Goal: Information Seeking & Learning: Learn about a topic

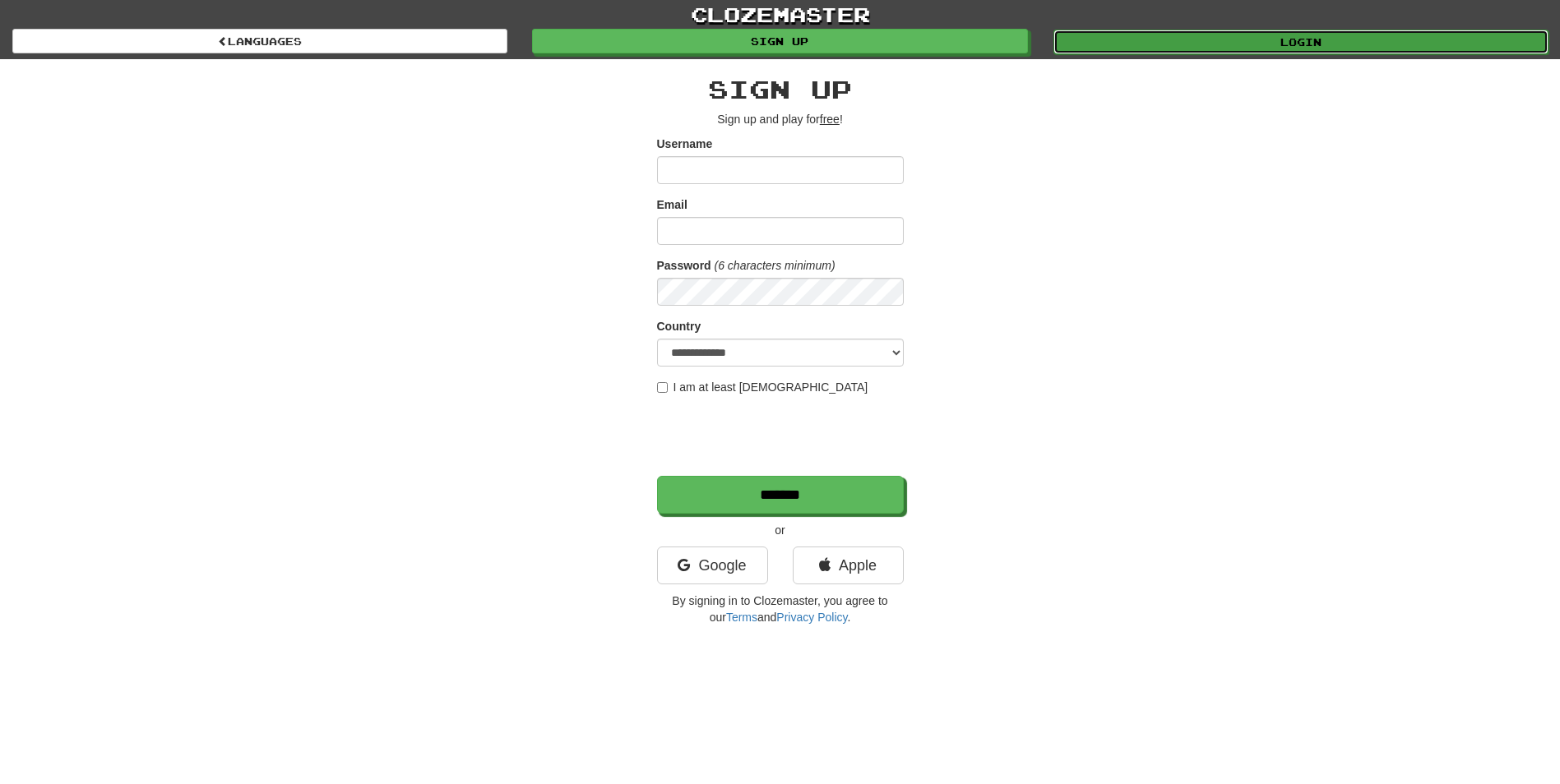
click at [1181, 42] on link "Login" at bounding box center [1301, 41] width 496 height 24
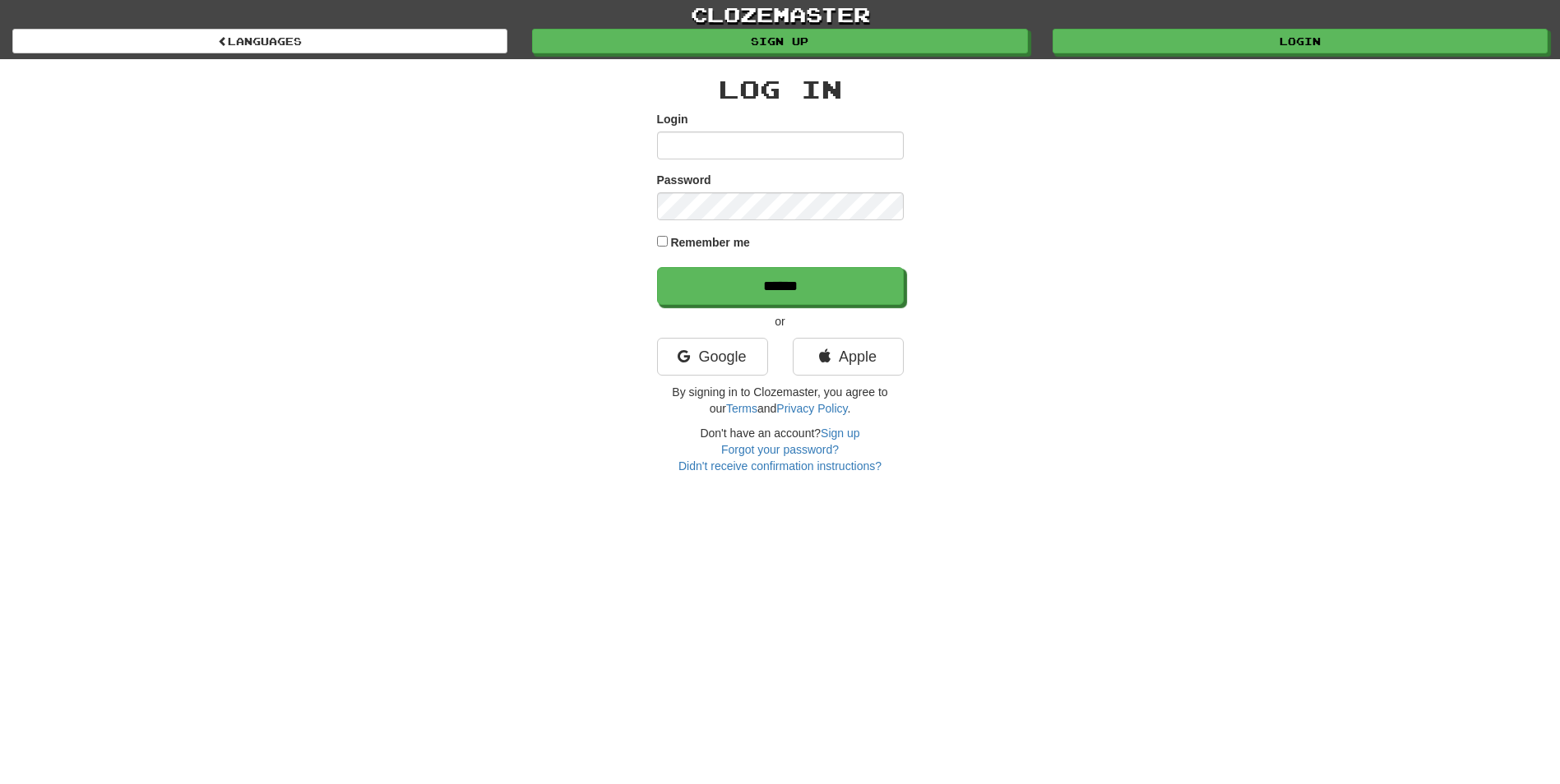
click at [764, 148] on input "Login" at bounding box center [780, 146] width 246 height 28
type input "*****"
click at [766, 191] on div "Password" at bounding box center [780, 196] width 246 height 49
click at [657, 267] on input "******" at bounding box center [780, 286] width 246 height 38
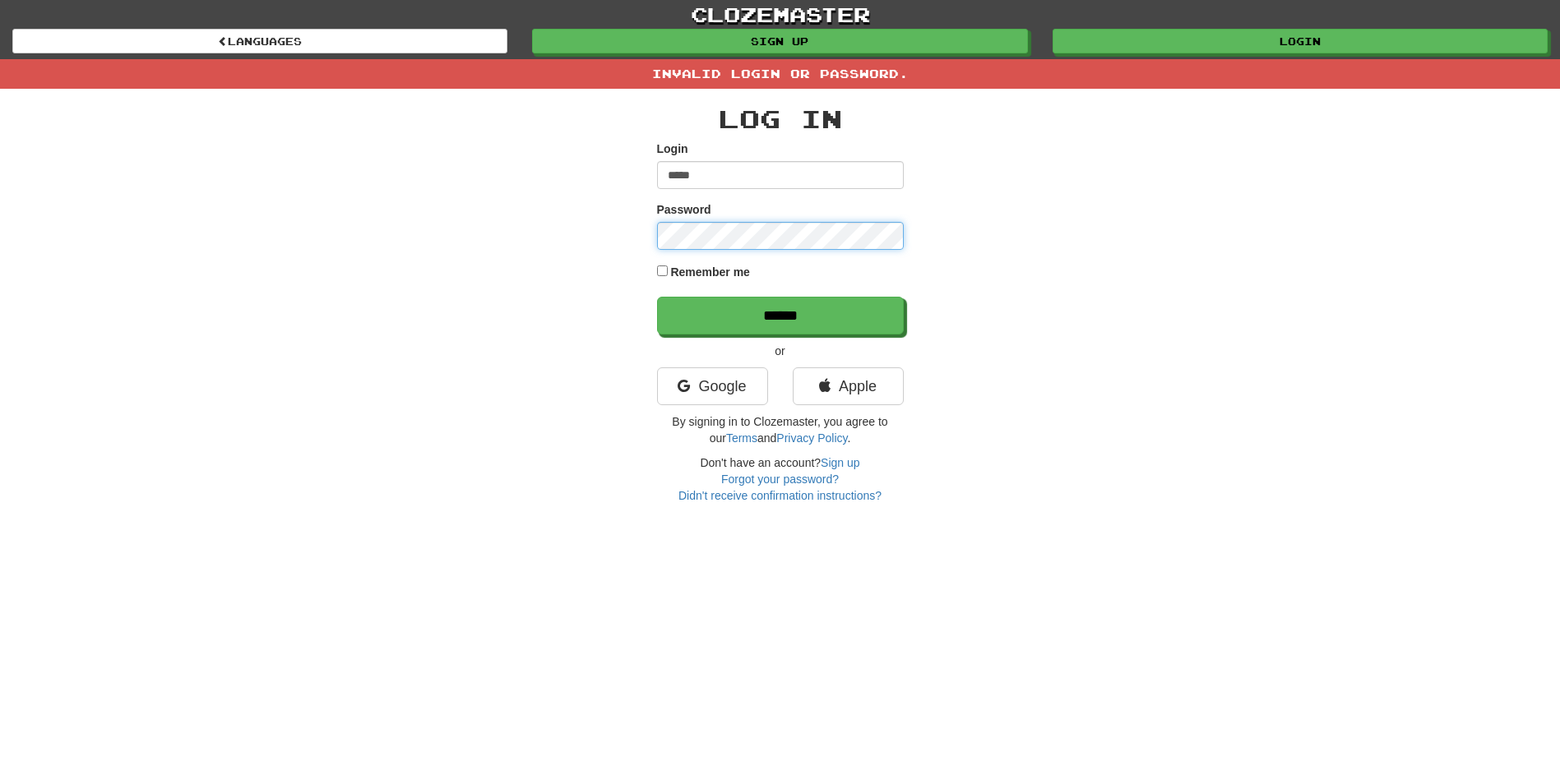
click at [657, 297] on input "******" at bounding box center [780, 316] width 246 height 38
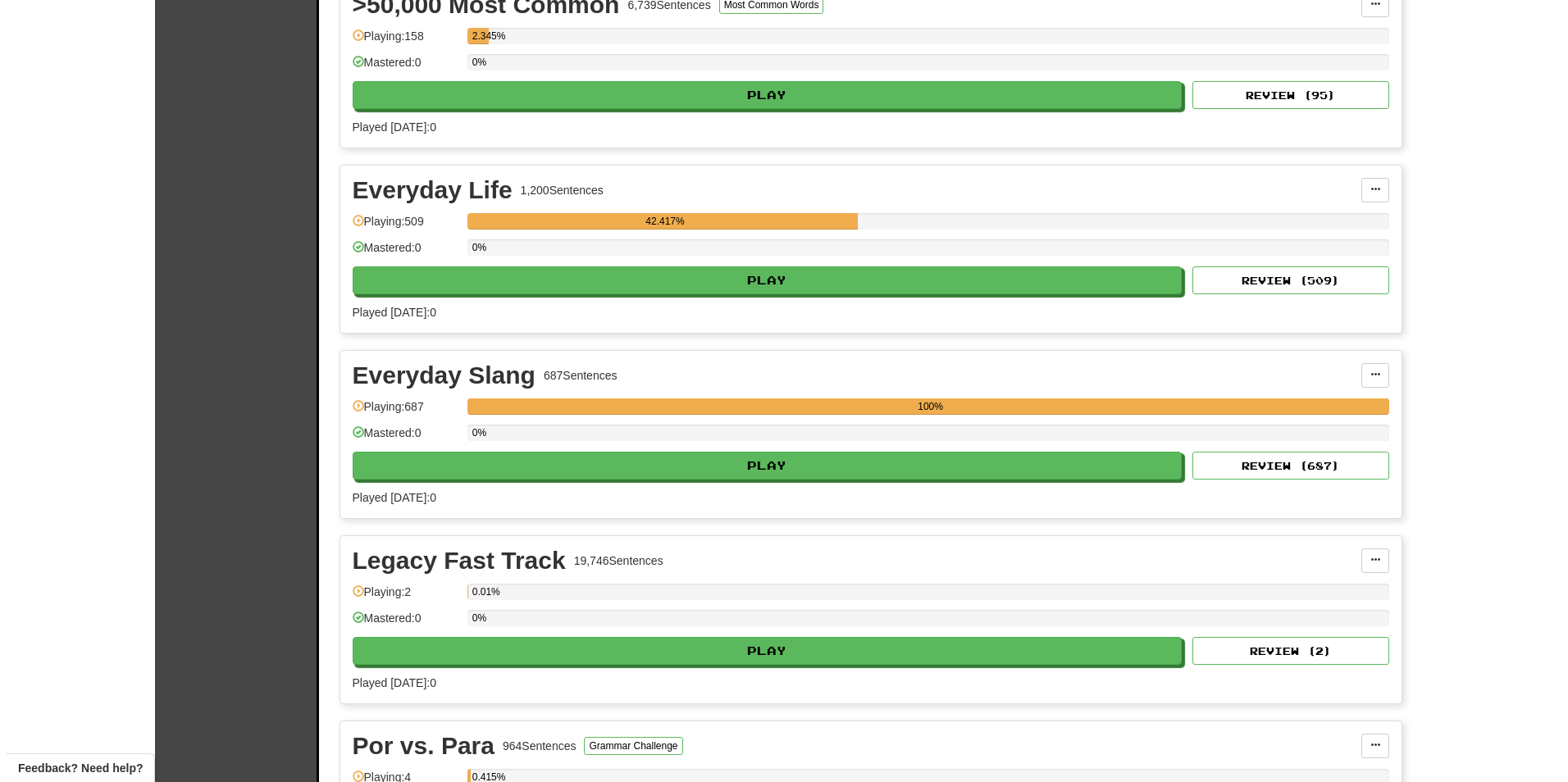
scroll to position [1138, 0]
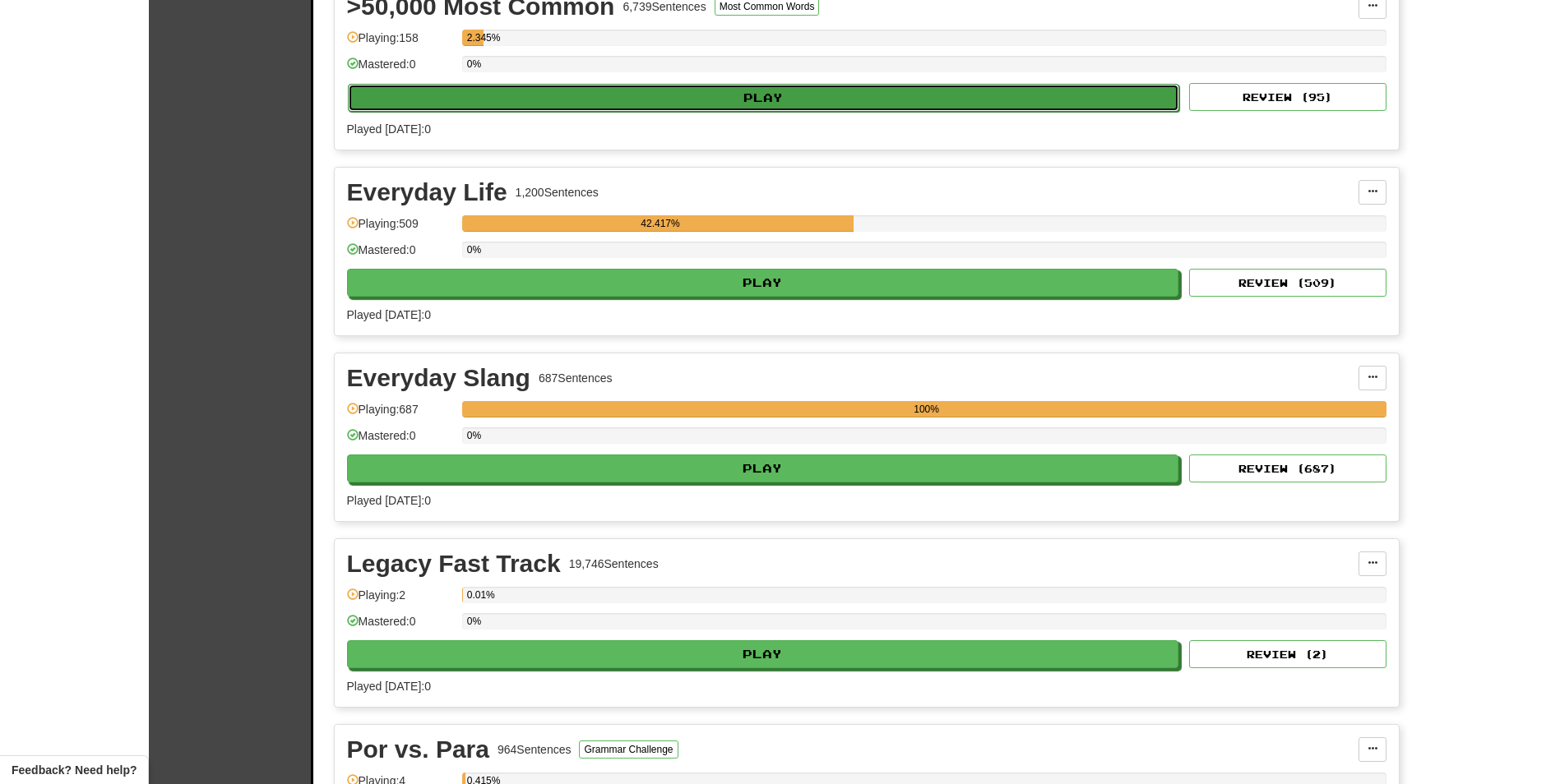
click at [674, 96] on button "Play" at bounding box center [764, 98] width 832 height 28
select select "**"
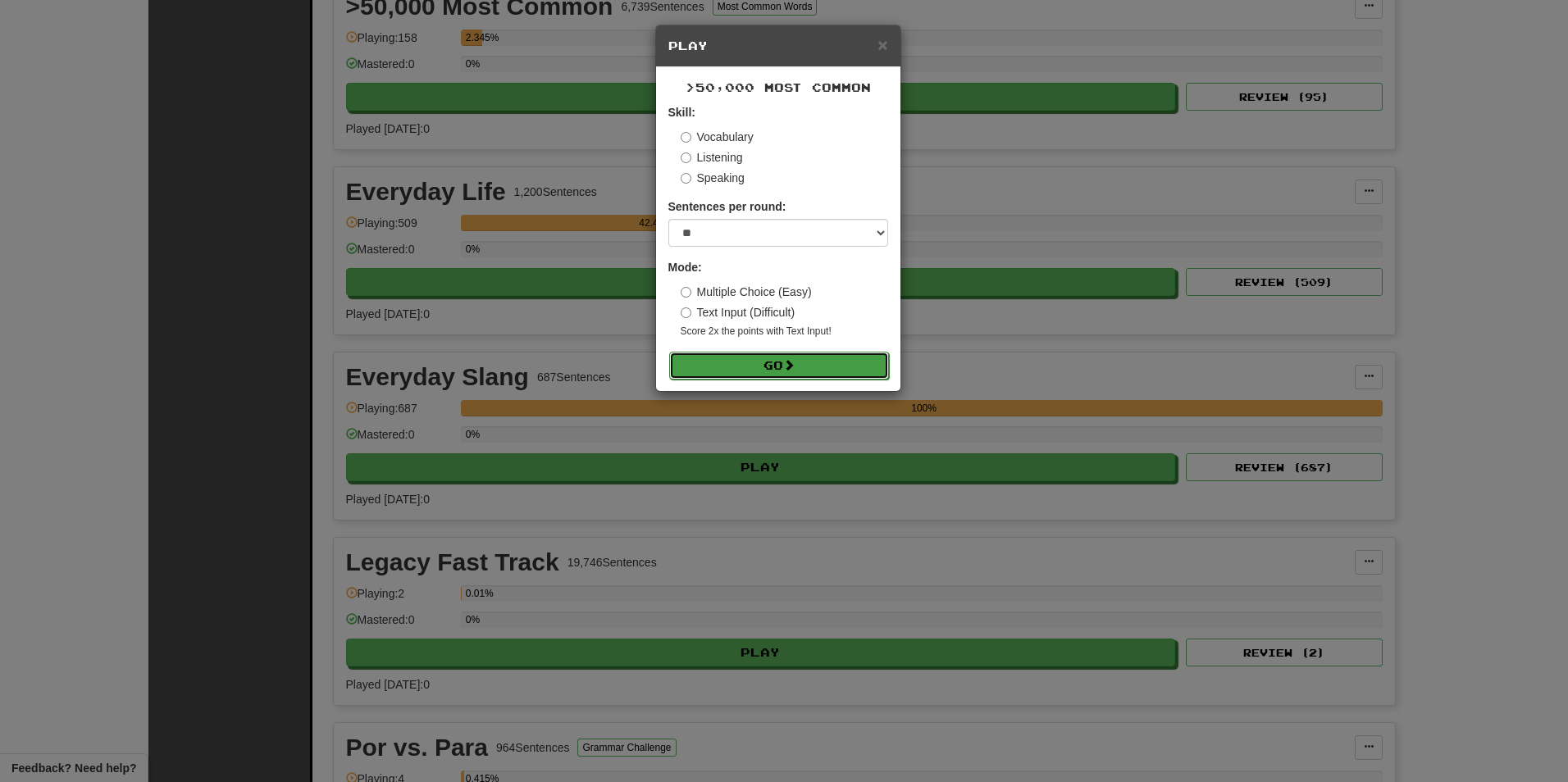
click at [731, 368] on button "Go" at bounding box center [779, 366] width 219 height 28
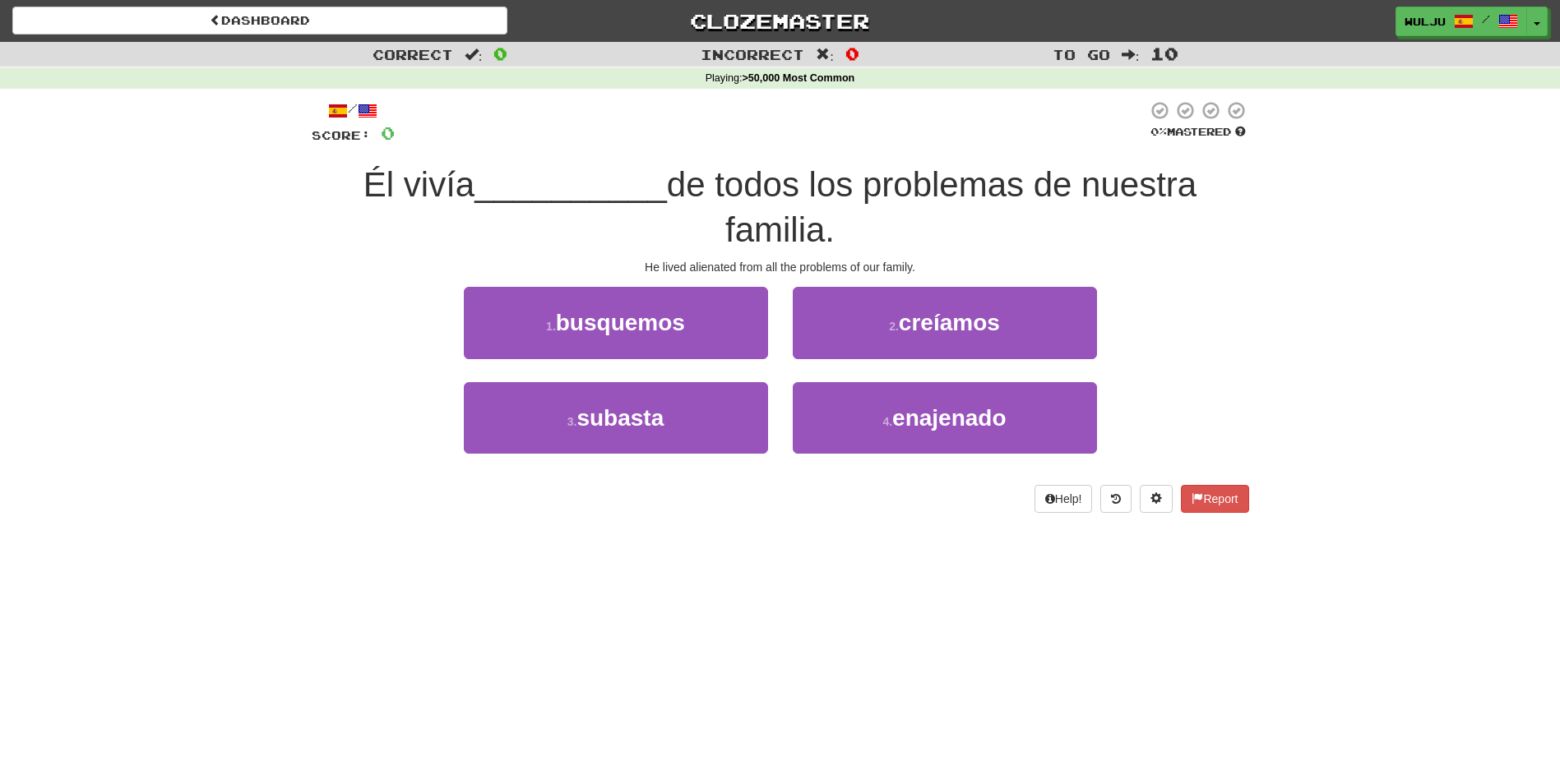
click at [733, 369] on div "1 . busquemos" at bounding box center [616, 334] width 329 height 95
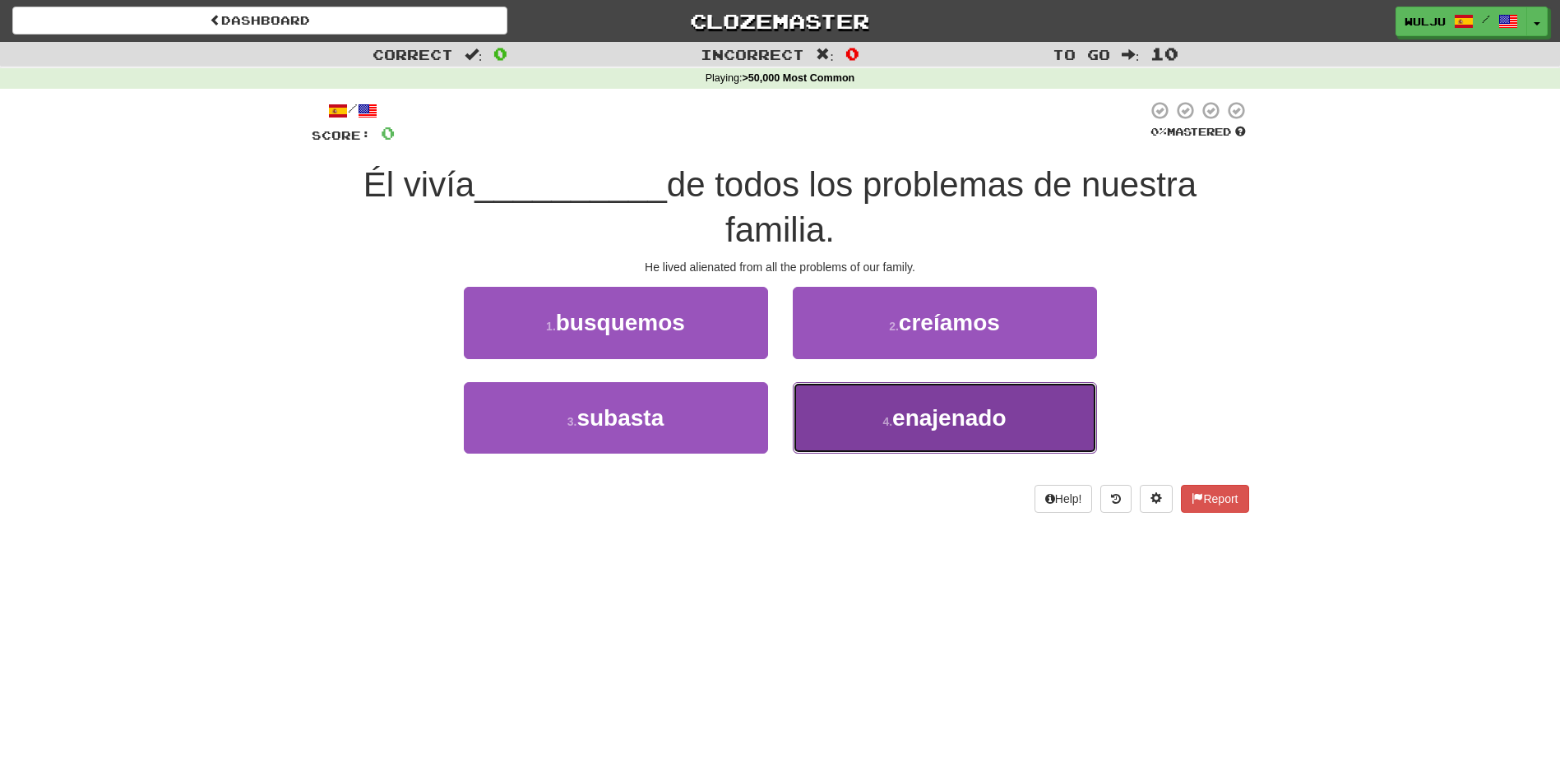
click at [850, 414] on button "4 . enajenado" at bounding box center [945, 418] width 305 height 71
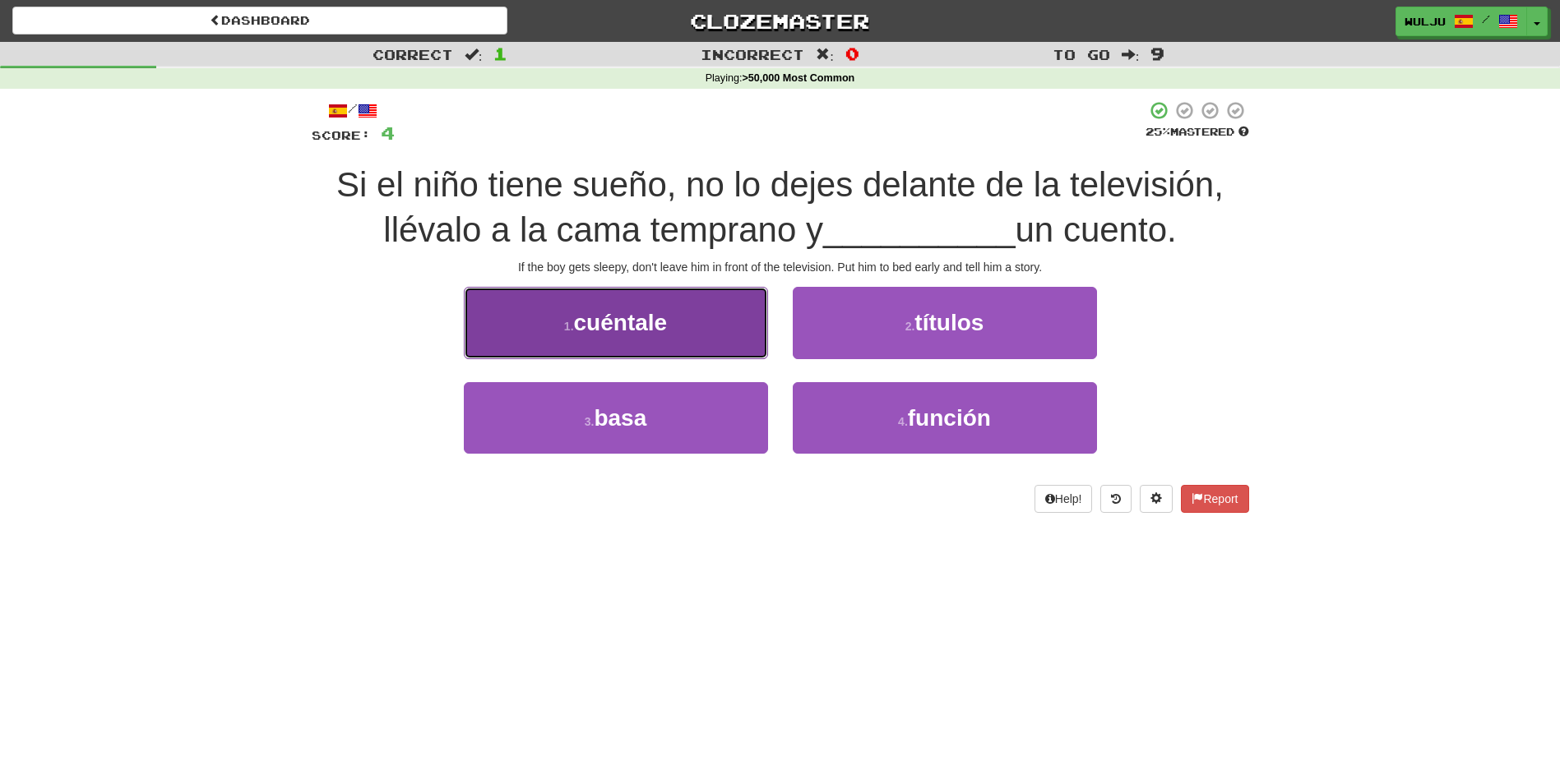
click at [755, 348] on button "1 . cuéntale" at bounding box center [616, 322] width 305 height 71
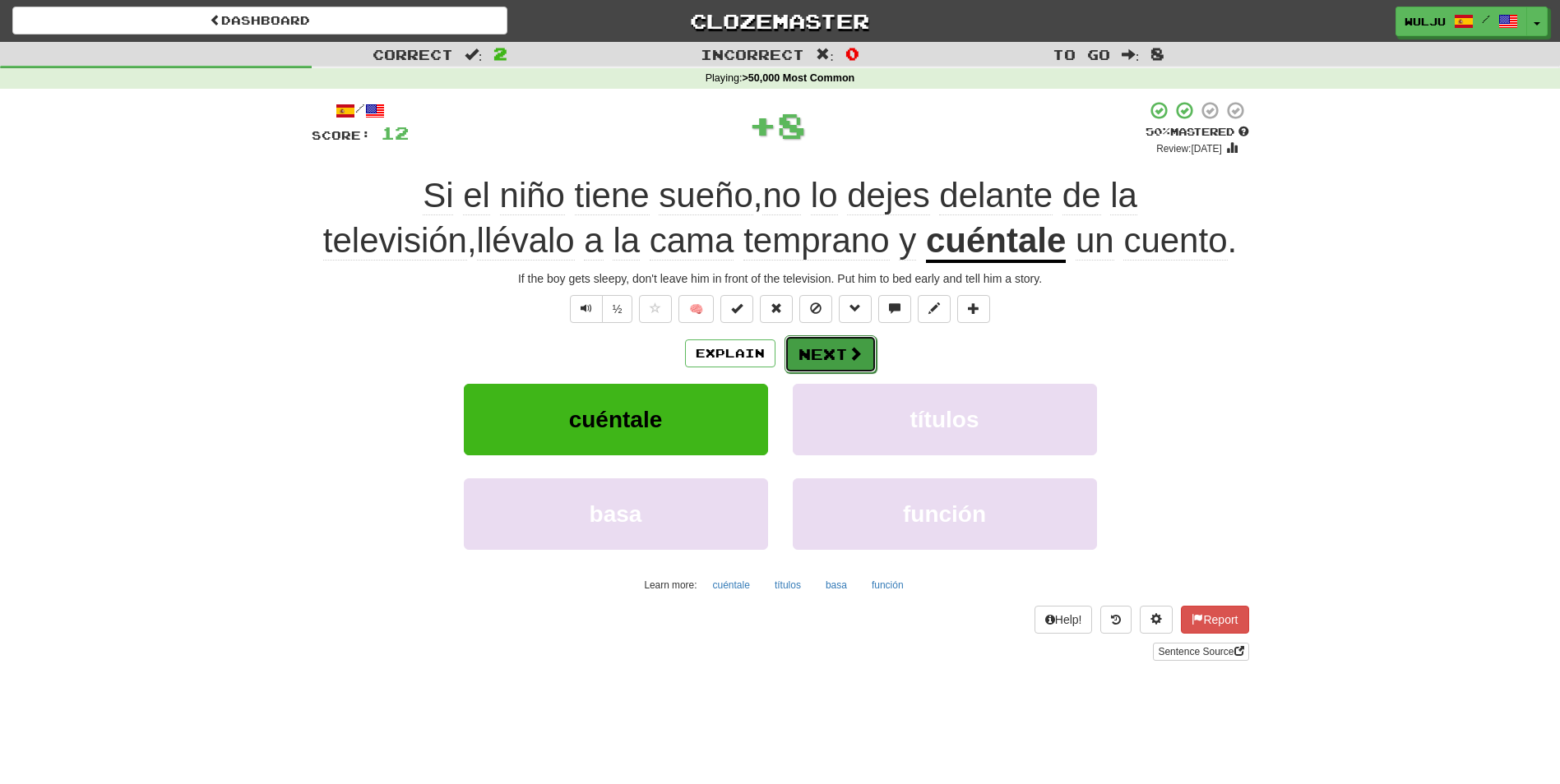
click at [820, 353] on button "Next" at bounding box center [830, 354] width 92 height 38
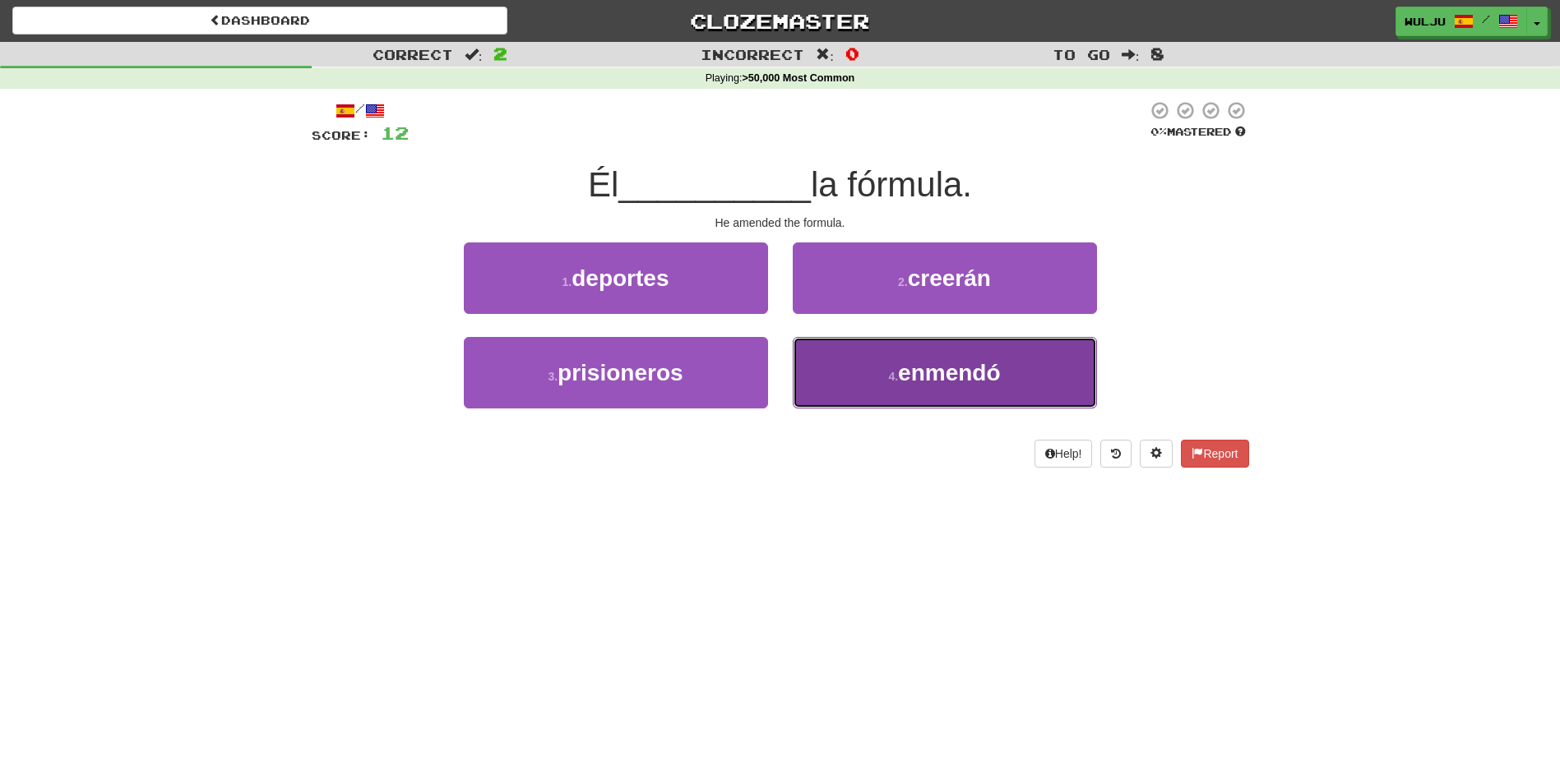
click at [808, 356] on button "4 . enmendó" at bounding box center [945, 373] width 305 height 71
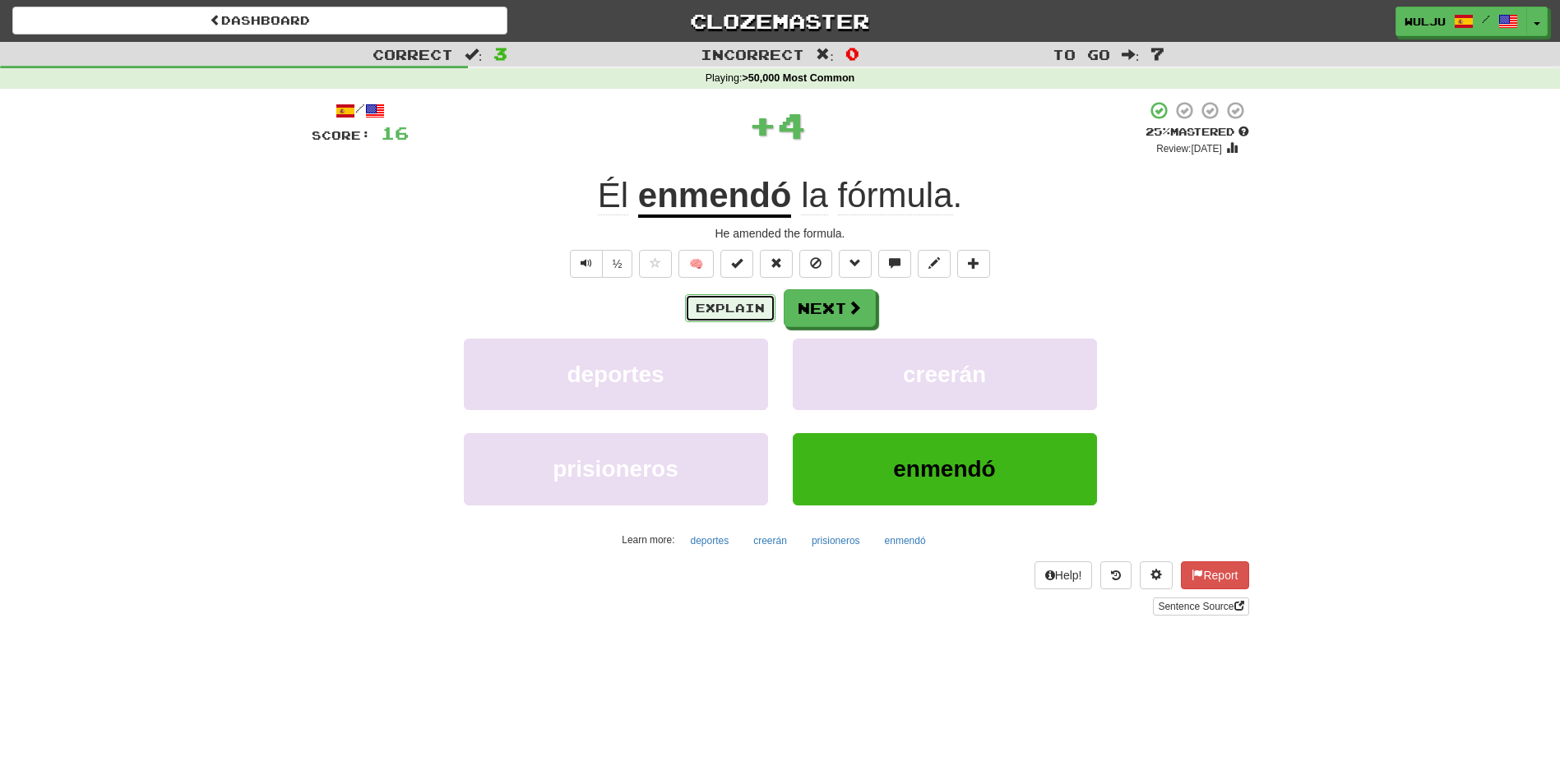
click at [745, 304] on button "Explain" at bounding box center [731, 308] width 90 height 28
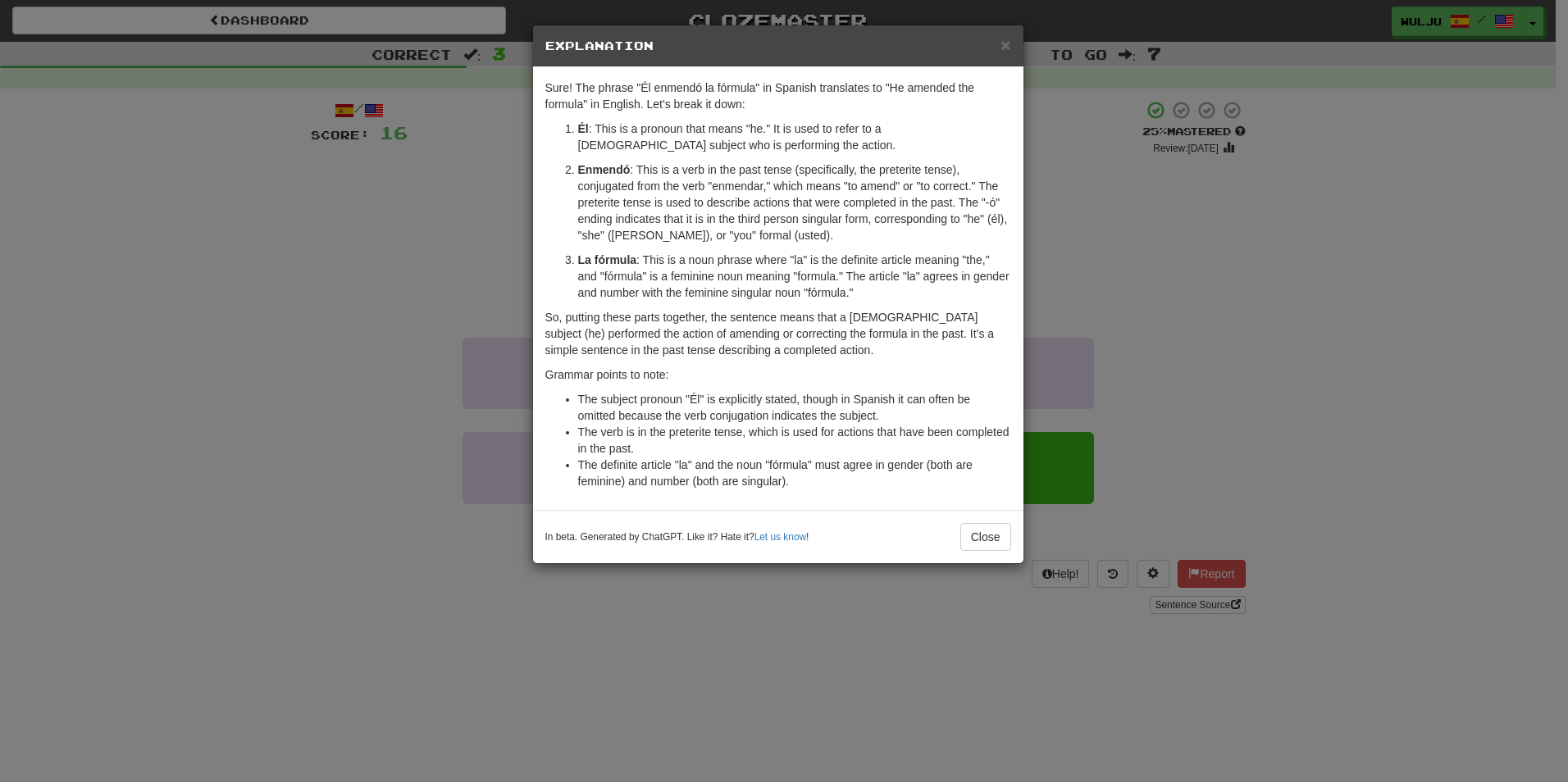
click at [1251, 328] on div "× Explanation Sure! The phrase "Él enmendó la fórmula" in Spanish translates to…" at bounding box center [784, 391] width 1568 height 782
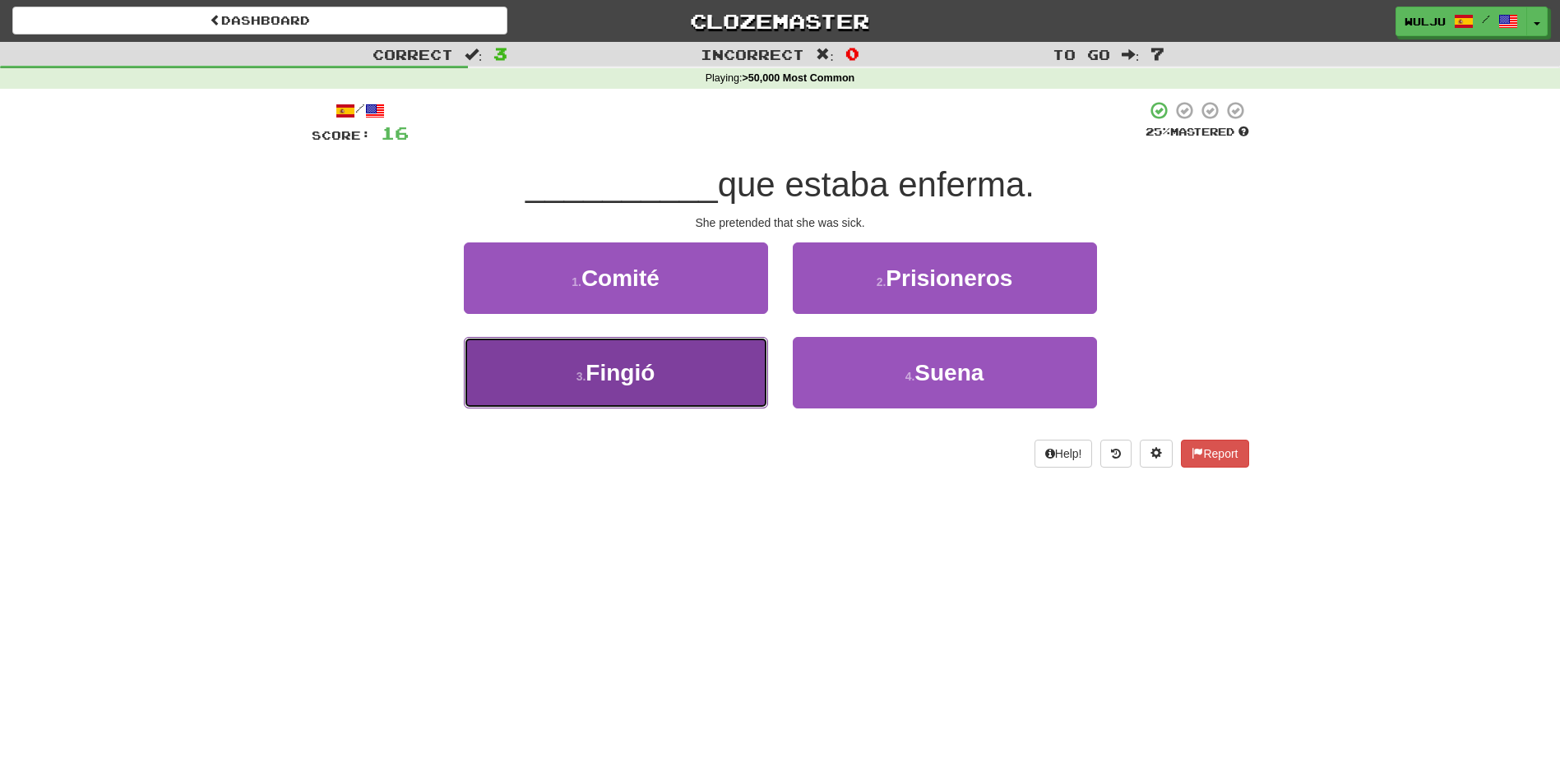
click at [710, 380] on button "3 . Fingió" at bounding box center [616, 373] width 305 height 71
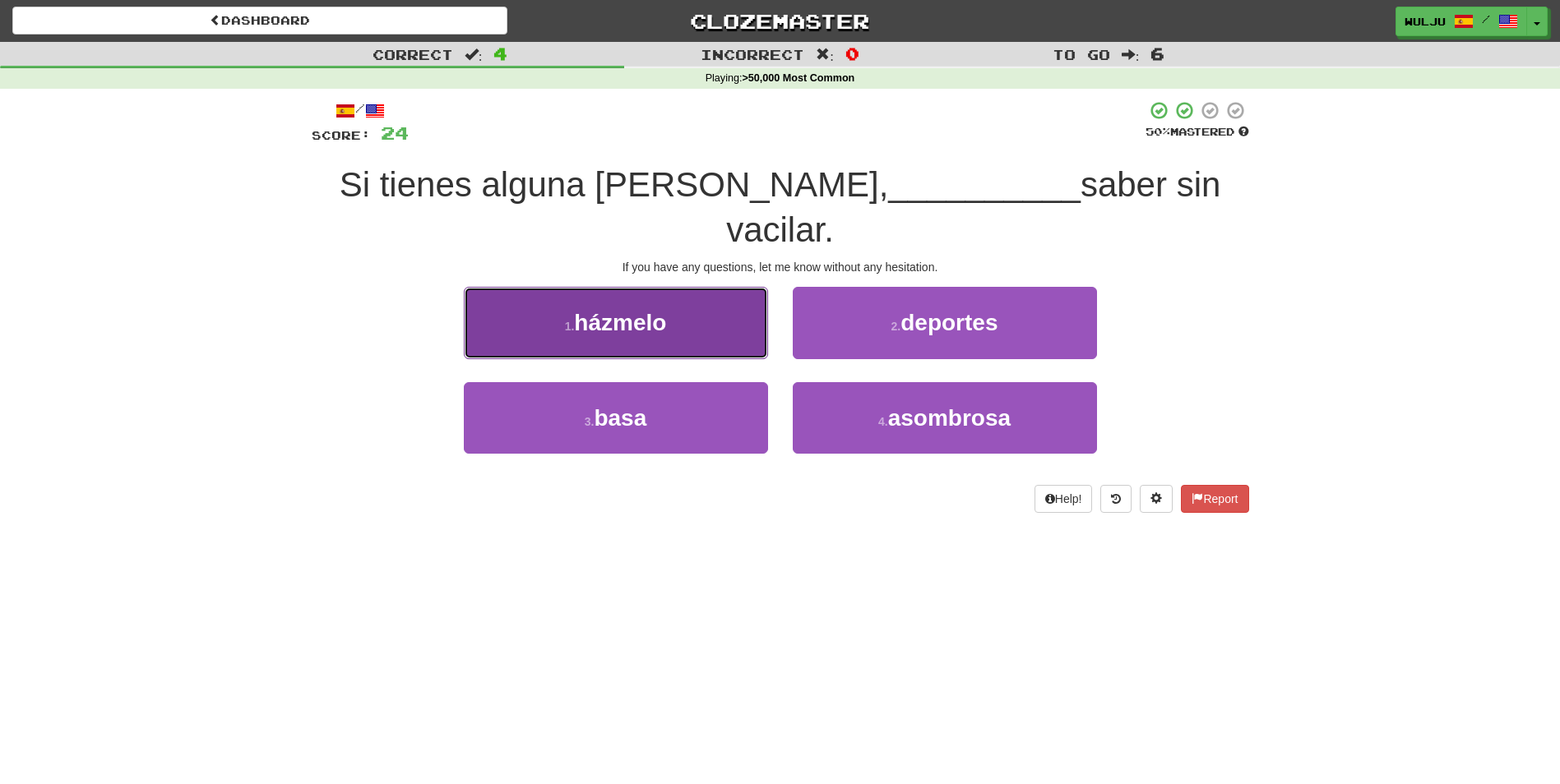
click at [709, 298] on button "1 . házmelo" at bounding box center [616, 322] width 305 height 71
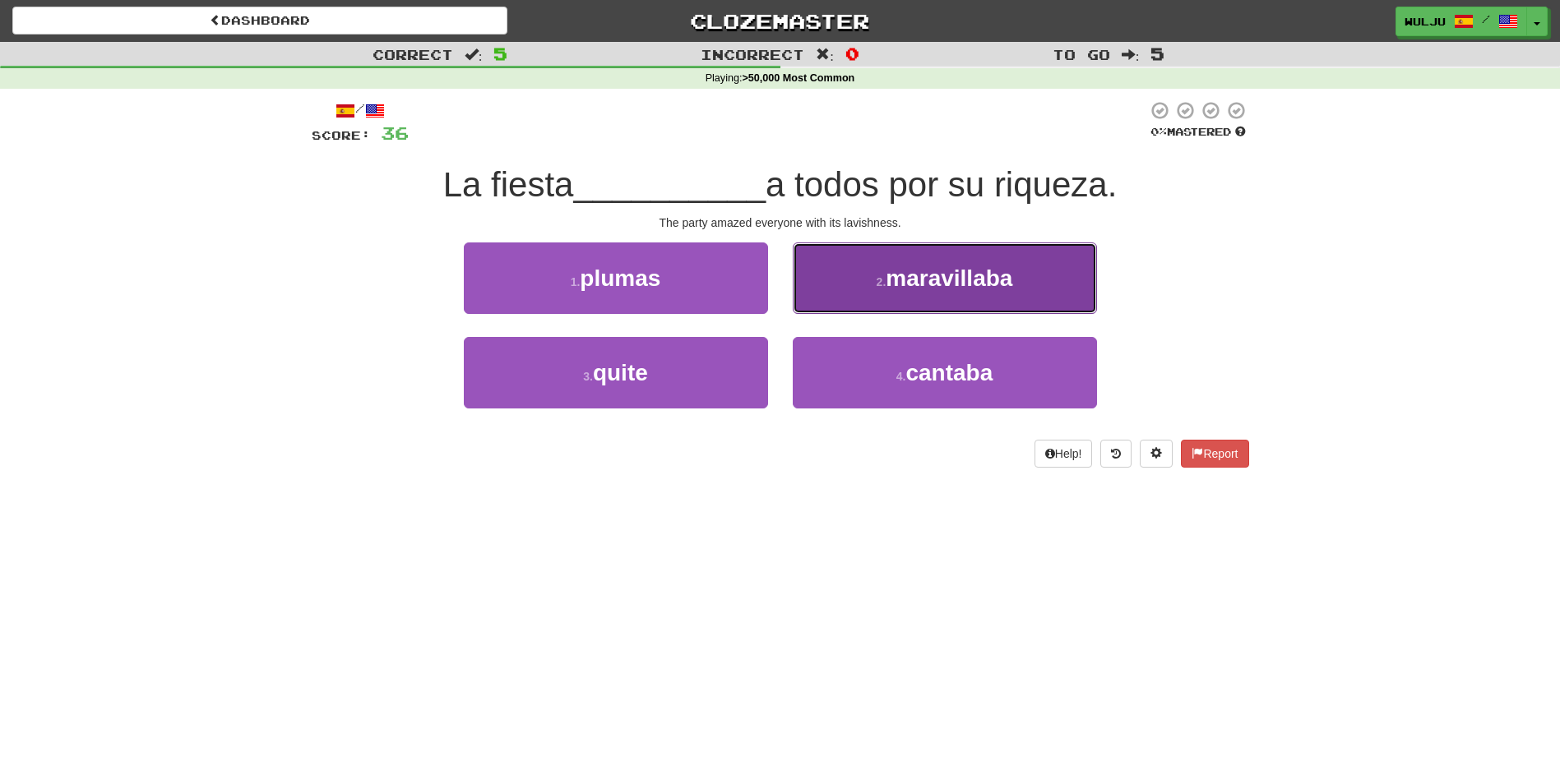
click at [871, 306] on button "2 . maravillaba" at bounding box center [945, 278] width 305 height 71
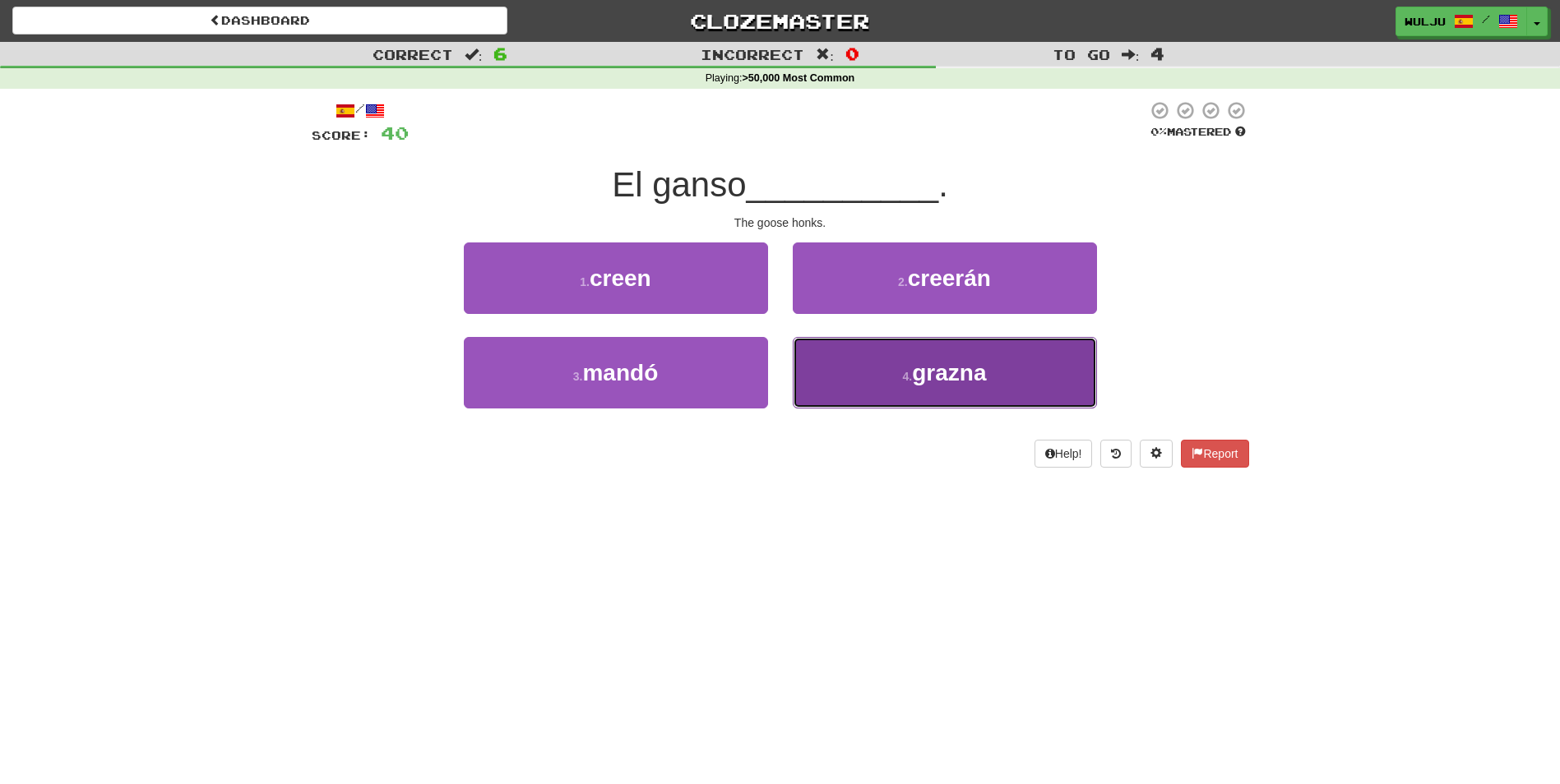
click at [860, 370] on button "4 . grazna" at bounding box center [945, 373] width 305 height 71
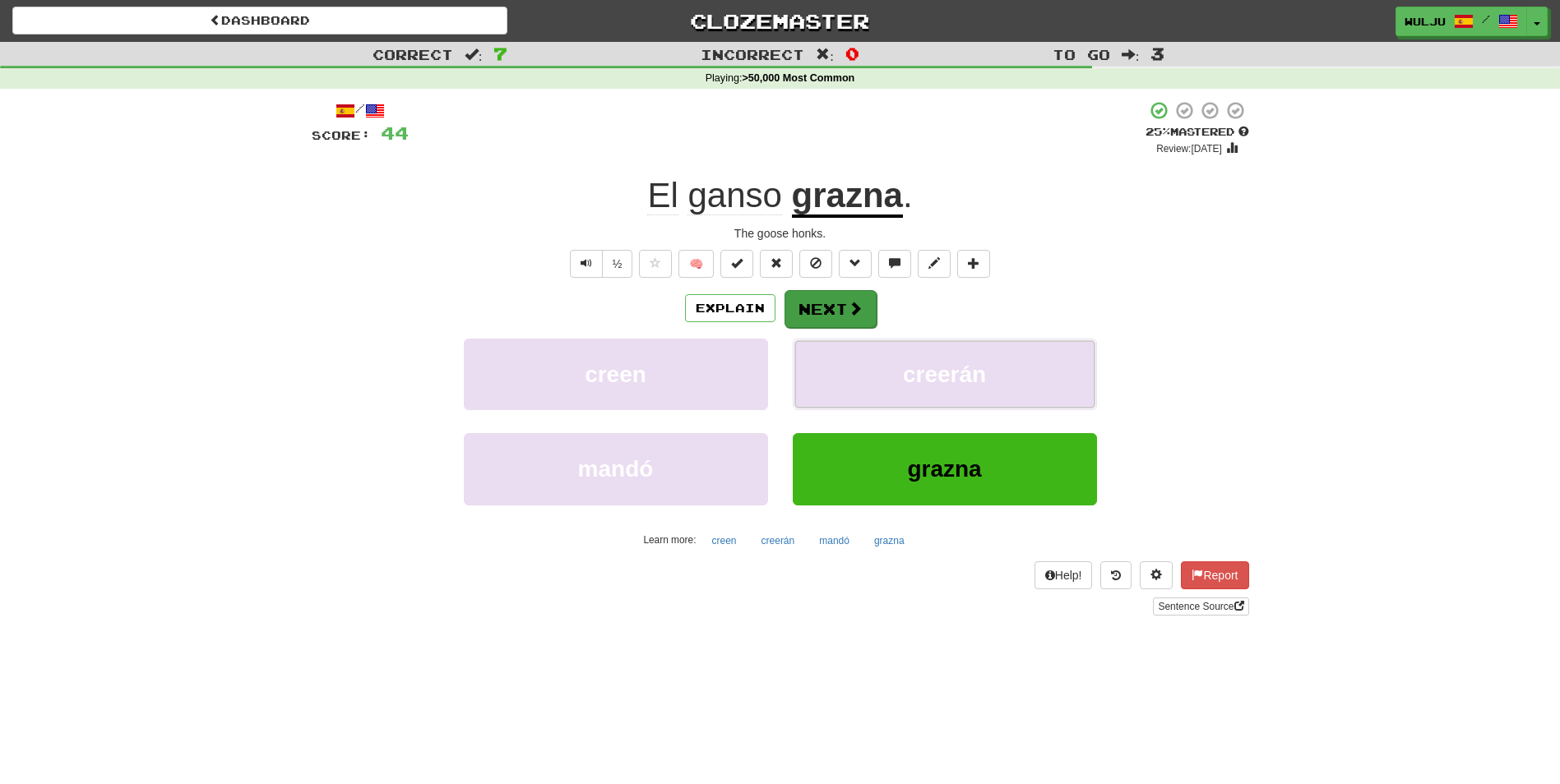
drag, startPoint x: 860, startPoint y: 370, endPoint x: 870, endPoint y: 306, distance: 64.8
click at [870, 306] on div "Explain Next creen creerán mandó grazna Learn more: creen creerán mandó grazna" at bounding box center [780, 421] width 938 height 264
click at [870, 306] on button "Next" at bounding box center [830, 309] width 92 height 38
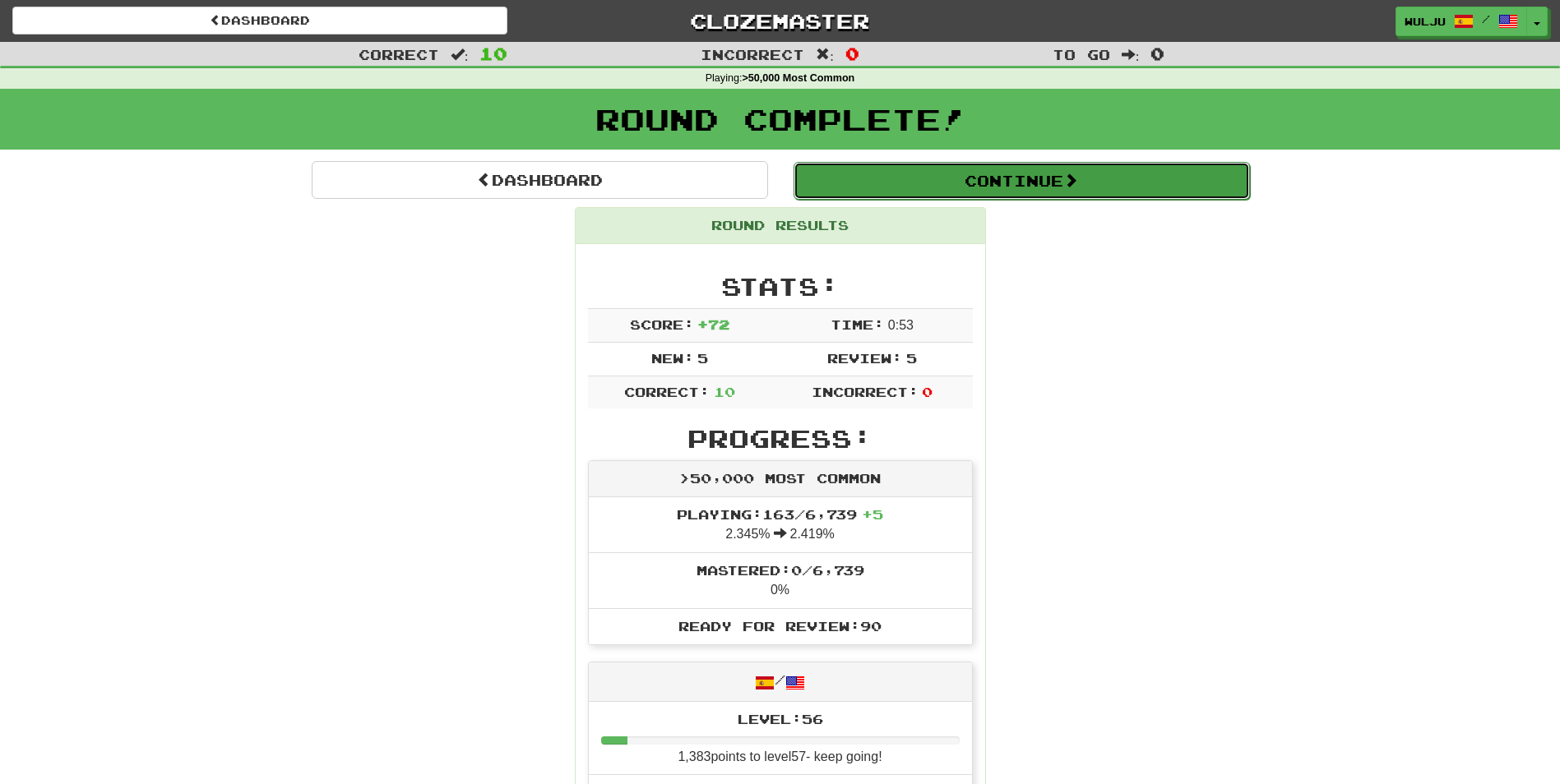
click at [1109, 178] on button "Continue" at bounding box center [1021, 180] width 456 height 38
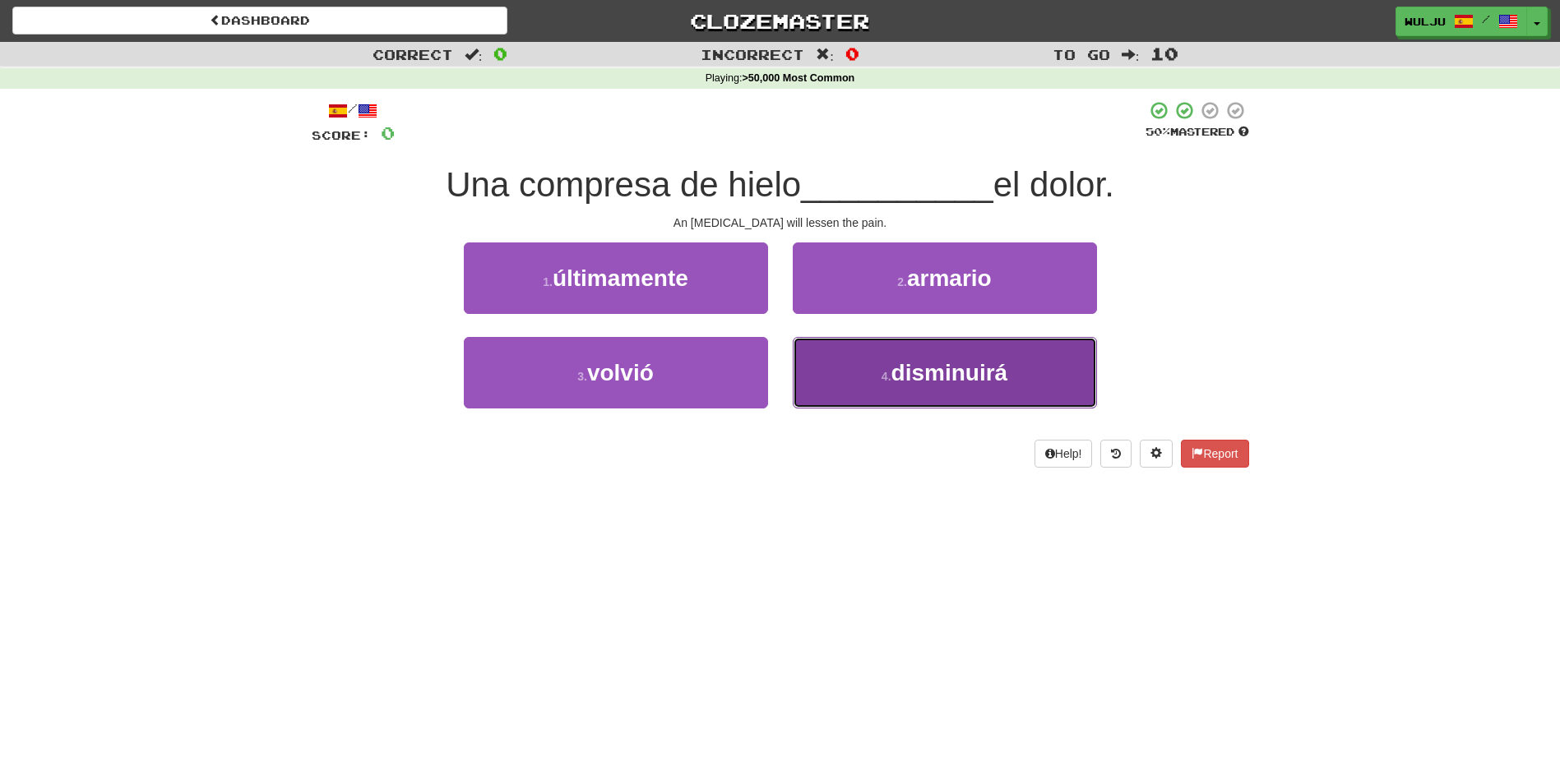
click at [992, 377] on span "disminuirá" at bounding box center [950, 372] width 117 height 25
